Goal: Task Accomplishment & Management: Manage account settings

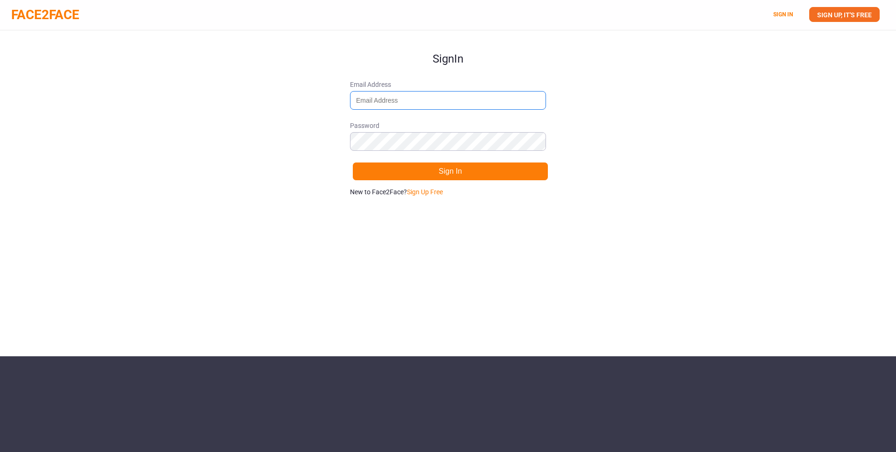
click at [385, 107] on input "Email Address" at bounding box center [448, 100] width 196 height 19
type input "[DOMAIN_NAME][EMAIL_ADDRESS][DOMAIN_NAME]"
click at [438, 172] on button "Sign In" at bounding box center [450, 171] width 196 height 19
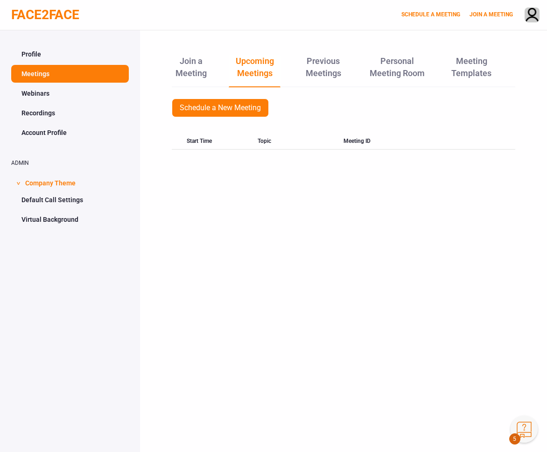
click at [52, 74] on link "Meetings" at bounding box center [70, 74] width 118 height 18
click at [35, 93] on link "Webinars" at bounding box center [70, 93] width 118 height 18
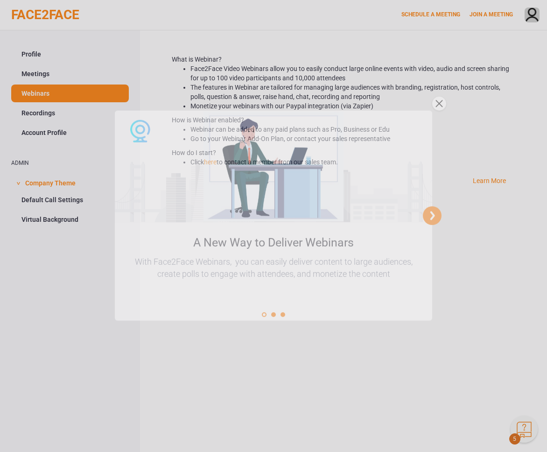
click at [440, 113] on div "close" at bounding box center [439, 114] width 14 height 14
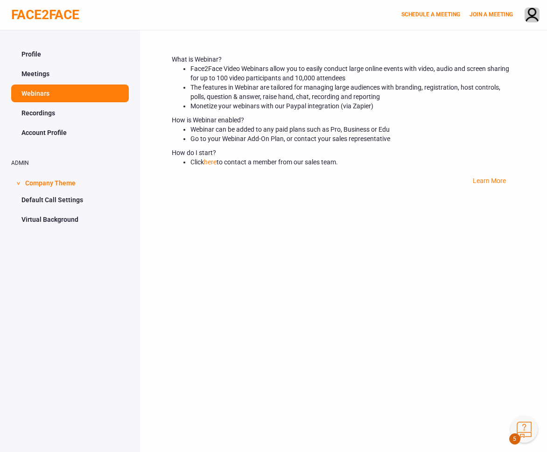
click at [53, 132] on link "Account Profile" at bounding box center [70, 133] width 118 height 18
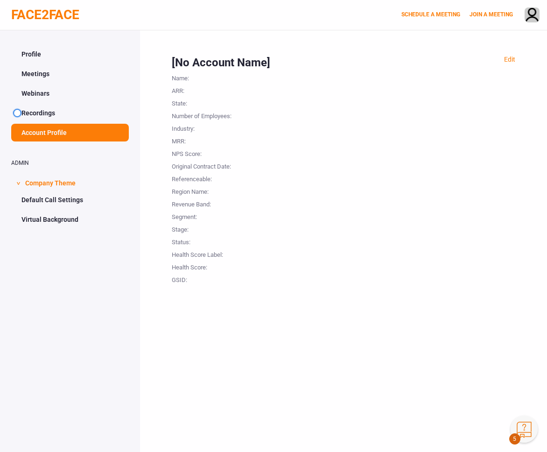
click at [67, 198] on link "Default Call Settings" at bounding box center [70, 200] width 118 height 18
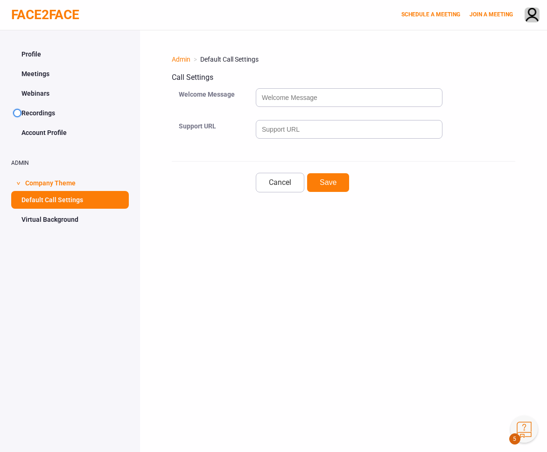
click at [63, 219] on link "Virtual Background" at bounding box center [70, 219] width 118 height 18
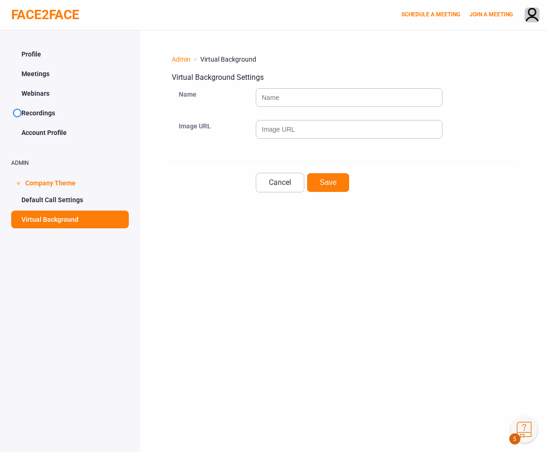
click at [56, 204] on link "Default Call Settings" at bounding box center [70, 200] width 118 height 18
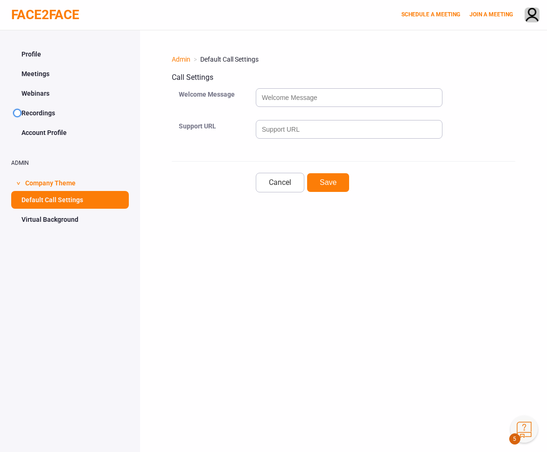
click at [36, 133] on link "Account Profile" at bounding box center [70, 133] width 118 height 18
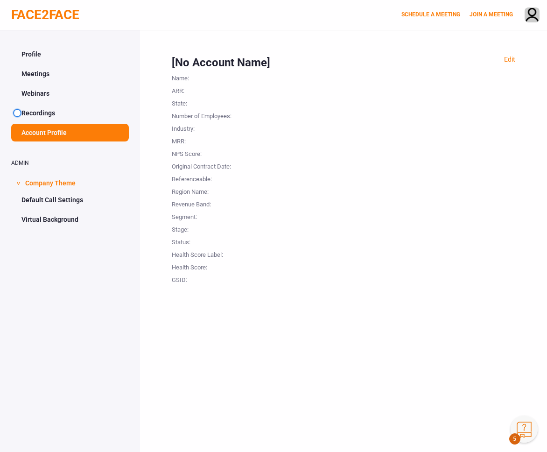
click at [39, 104] on link "Recordings" at bounding box center [70, 113] width 118 height 18
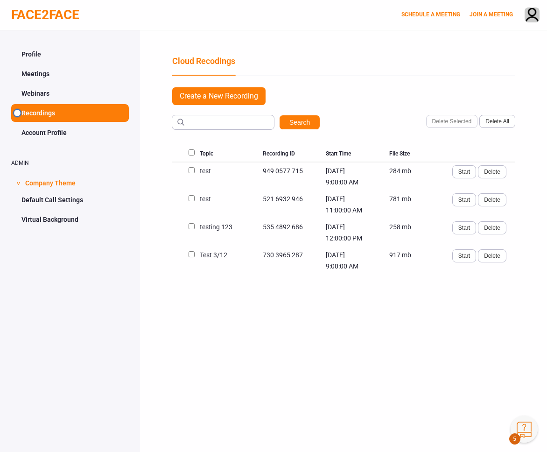
click at [40, 92] on link "Webinars" at bounding box center [70, 93] width 118 height 18
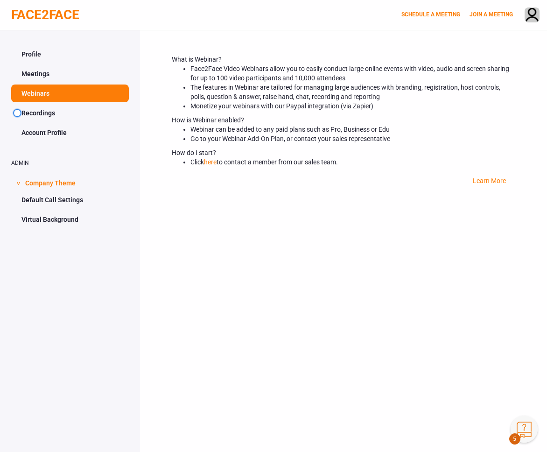
click at [44, 70] on link "Meetings" at bounding box center [70, 74] width 118 height 18
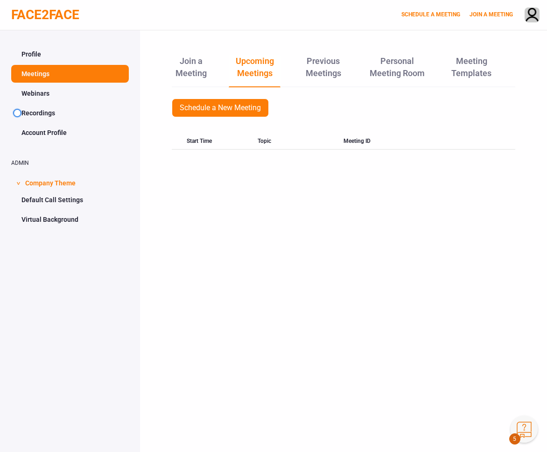
click at [38, 58] on link "Profile" at bounding box center [70, 54] width 118 height 18
